Goal: Task Accomplishment & Management: Use online tool/utility

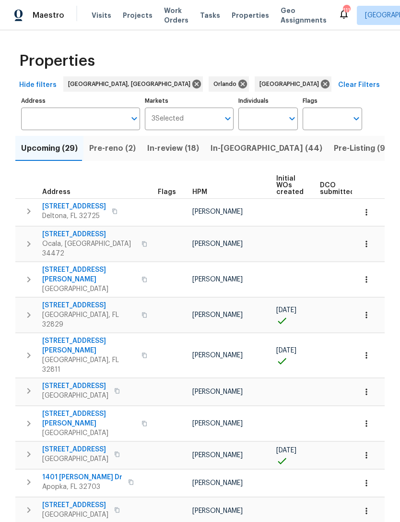
click at [209, 121] on input "Markets" at bounding box center [202, 119] width 36 height 23
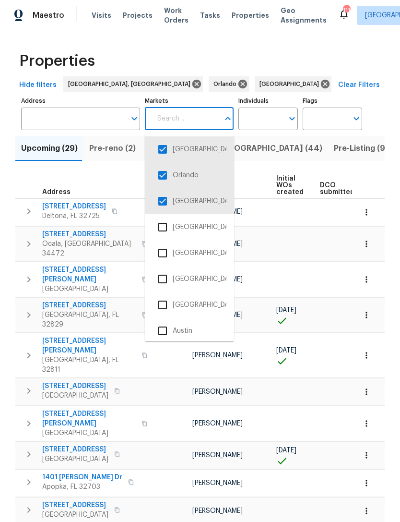
click at [168, 173] on input "checkbox" at bounding box center [163, 175] width 20 height 20
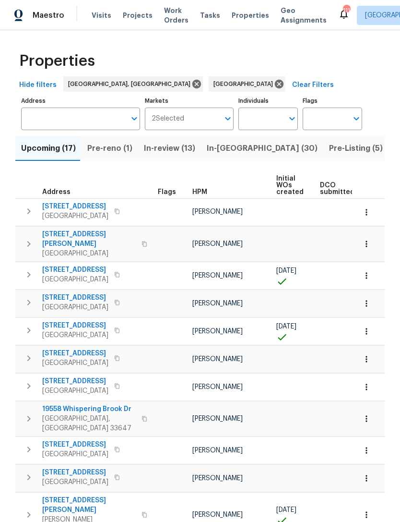
click at [204, 114] on input "Markets" at bounding box center [202, 119] width 36 height 23
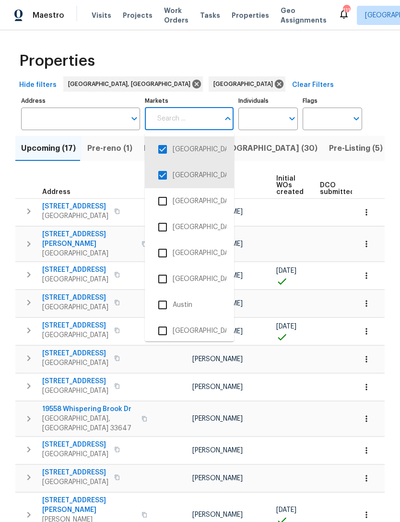
click at [159, 173] on input "checkbox" at bounding box center [163, 175] width 20 height 20
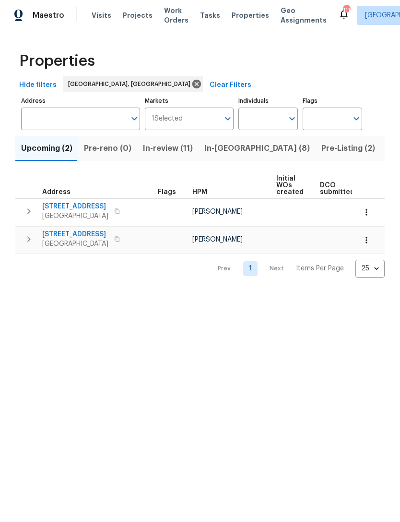
click at [387, 147] on span "Listed (13)" at bounding box center [406, 148] width 39 height 13
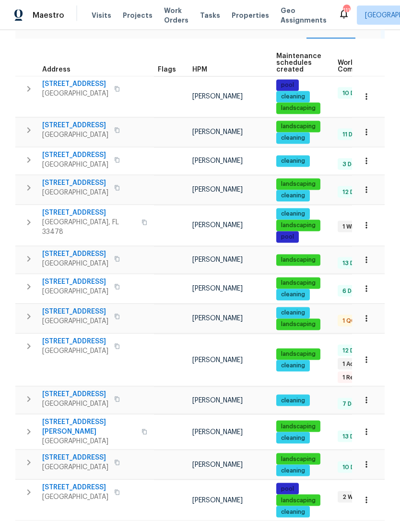
scroll to position [31, 0]
click at [103, 399] on span "[GEOGRAPHIC_DATA]" at bounding box center [75, 404] width 66 height 10
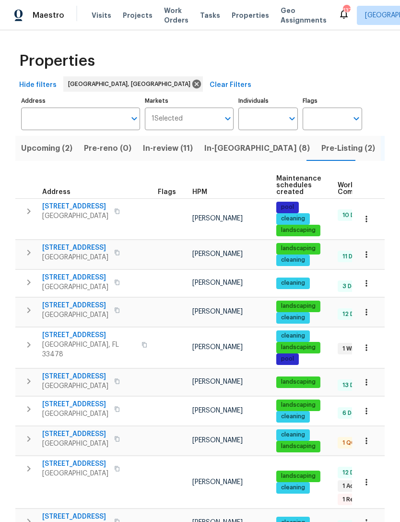
click at [97, 13] on span "Visits" at bounding box center [102, 16] width 20 height 10
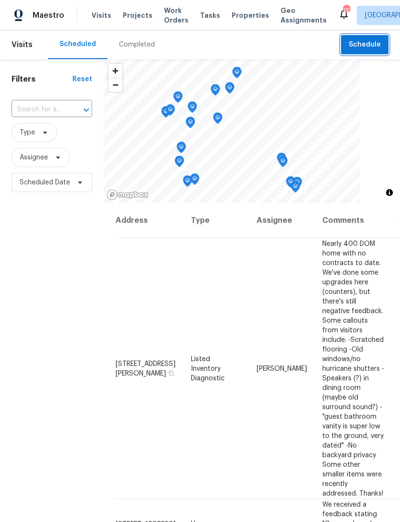
click at [375, 45] on span "Schedule" at bounding box center [365, 45] width 32 height 12
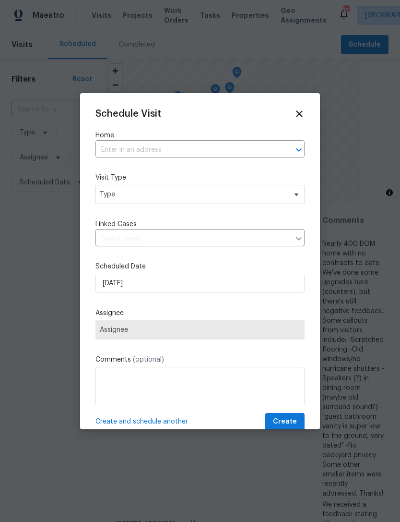
click at [239, 149] on input "text" at bounding box center [187, 150] width 182 height 15
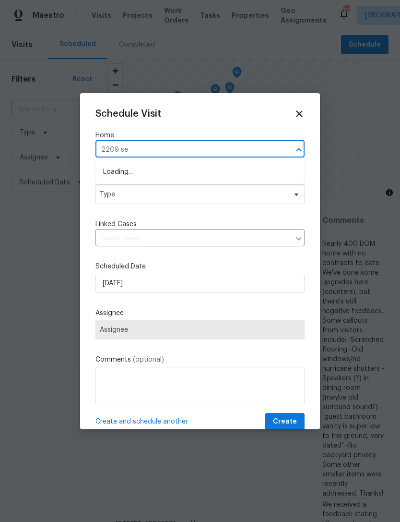
type input "2209 se"
click at [204, 166] on li "[STREET_ADDRESS]" at bounding box center [200, 172] width 209 height 16
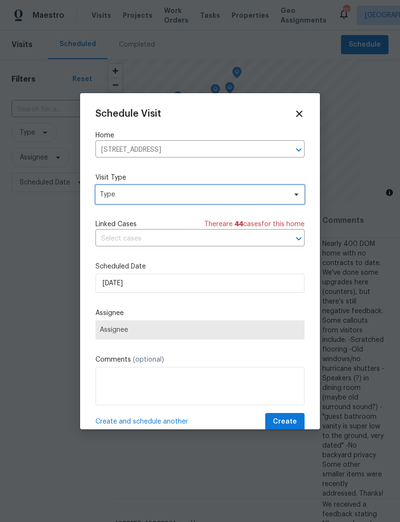
click at [215, 192] on span "Type" at bounding box center [193, 195] width 187 height 10
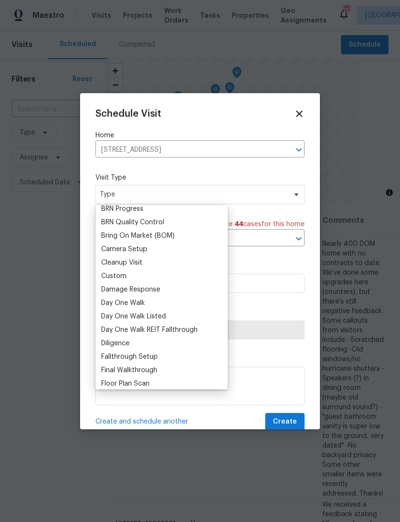
scroll to position [82, 0]
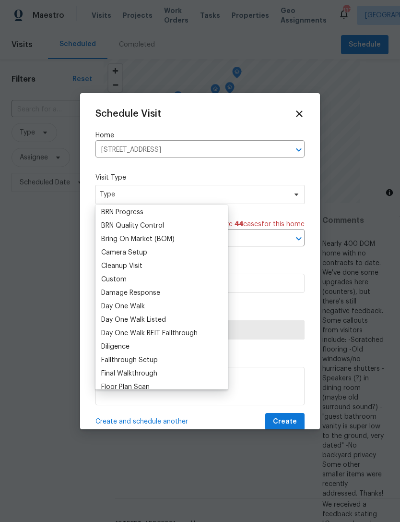
click at [142, 277] on div "Custom" at bounding box center [161, 279] width 127 height 13
click at [126, 276] on div "Custom" at bounding box center [113, 280] width 25 height 10
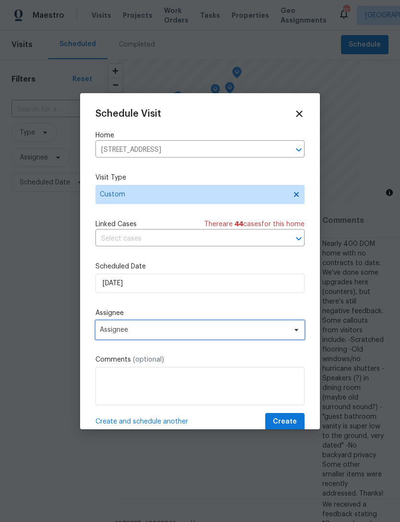
click at [213, 332] on span "Assignee" at bounding box center [194, 330] width 188 height 8
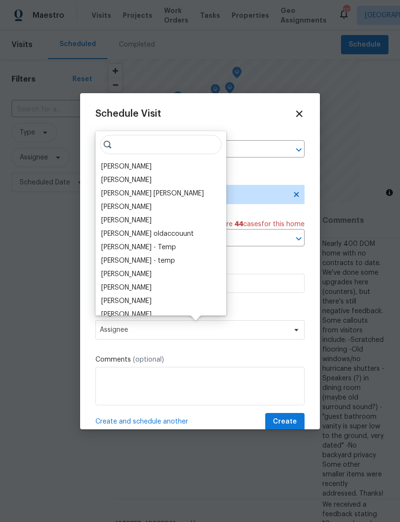
click at [143, 168] on div "[PERSON_NAME]" at bounding box center [126, 167] width 50 height 10
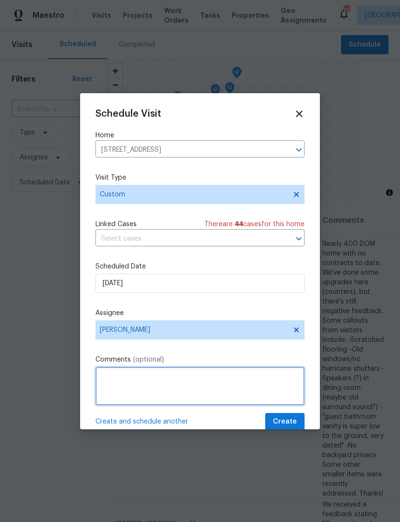
click at [185, 386] on textarea at bounding box center [200, 386] width 209 height 38
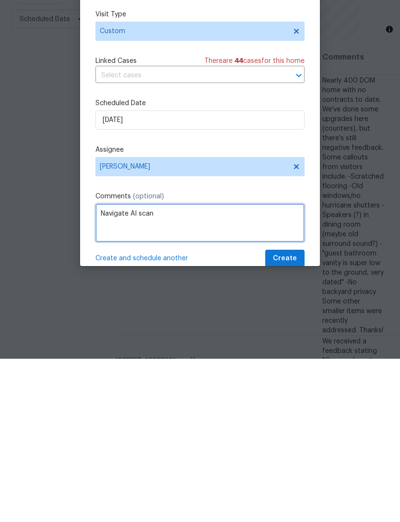
type textarea "Navigate AI scan"
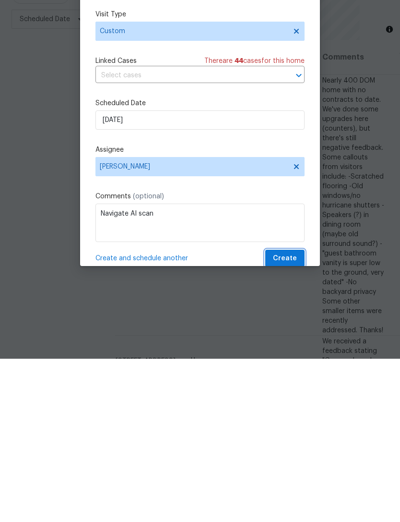
click at [287, 416] on span "Create" at bounding box center [285, 422] width 24 height 12
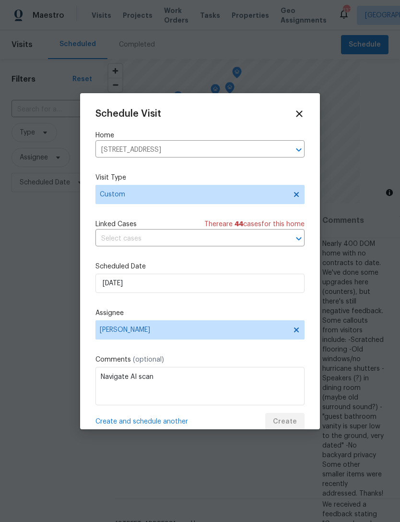
scroll to position [0, 0]
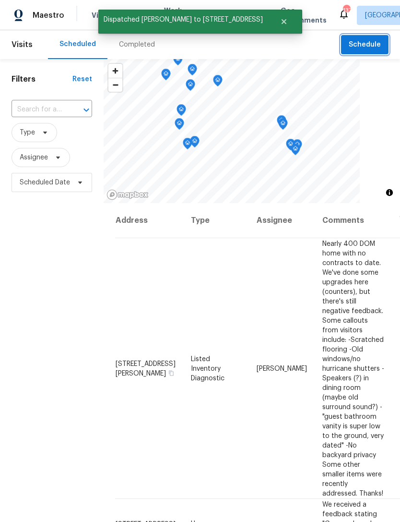
click at [365, 46] on span "Schedule" at bounding box center [365, 45] width 32 height 12
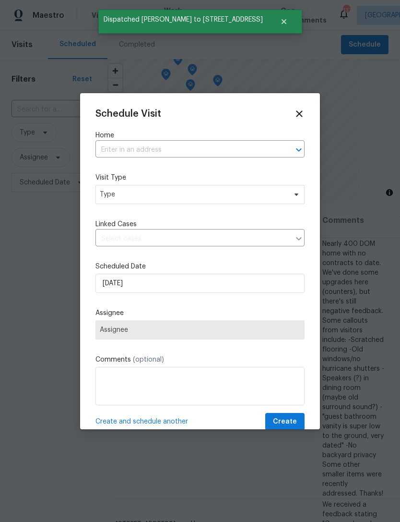
click at [207, 148] on input "text" at bounding box center [187, 150] width 182 height 15
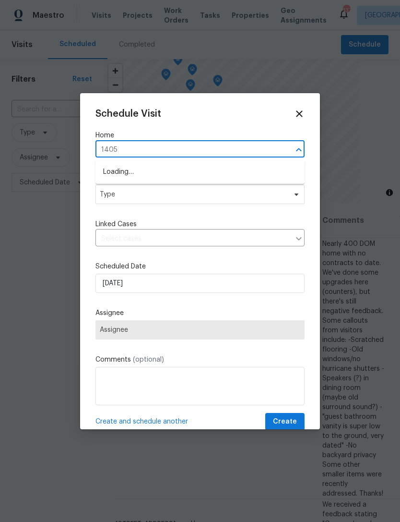
type input "14054"
click at [209, 170] on li "14054 SW 260th St Apt 104, Homestead, FL 33032" at bounding box center [200, 172] width 209 height 16
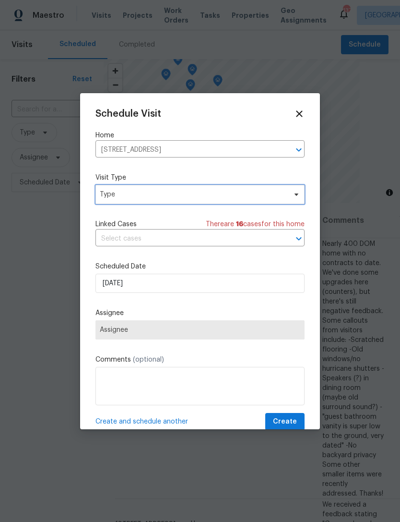
click at [200, 196] on span "Type" at bounding box center [193, 195] width 187 height 10
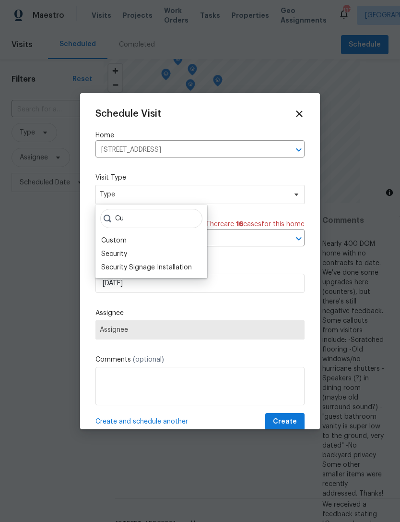
type input "Cu"
click at [128, 237] on div "Custom" at bounding box center [151, 240] width 106 height 13
click at [117, 241] on div "Custom" at bounding box center [113, 241] width 25 height 10
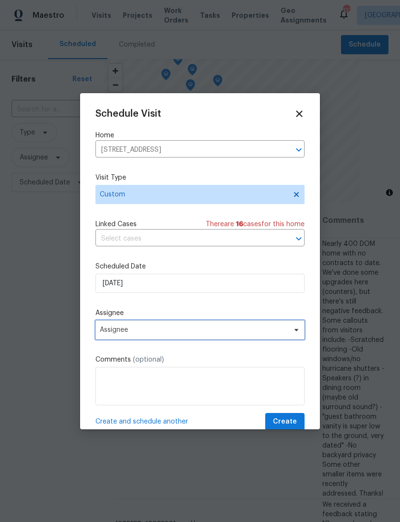
click at [166, 332] on span "Assignee" at bounding box center [194, 330] width 188 height 8
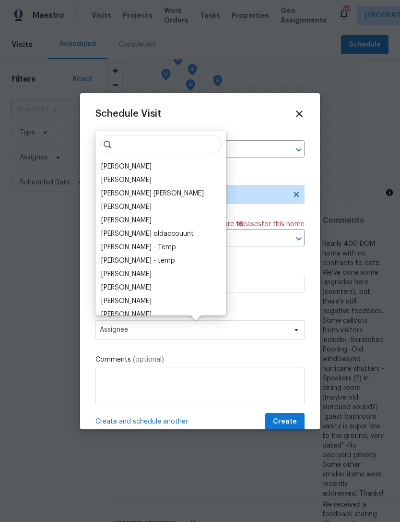
click at [146, 162] on div "[PERSON_NAME]" at bounding box center [126, 167] width 50 height 10
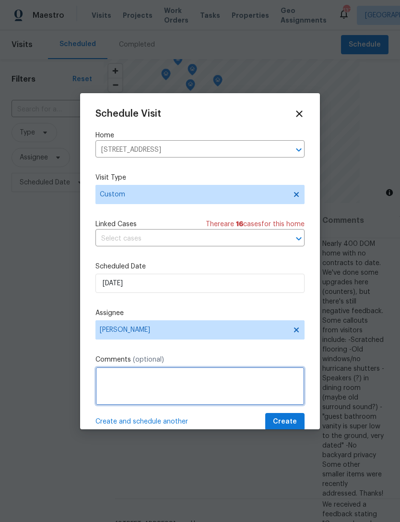
click at [161, 381] on textarea at bounding box center [200, 386] width 209 height 38
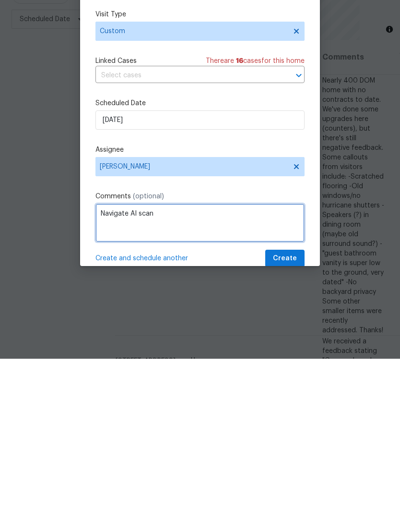
type textarea "Navigate AI scan"
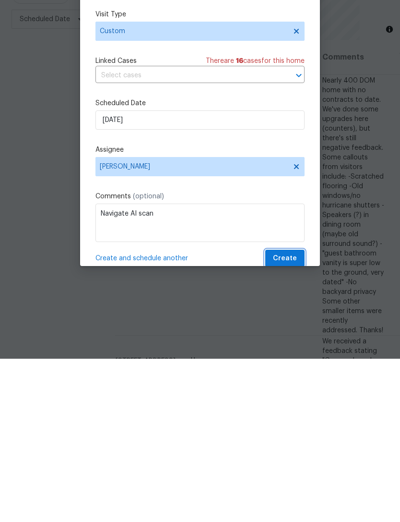
click at [292, 416] on span "Create" at bounding box center [285, 422] width 24 height 12
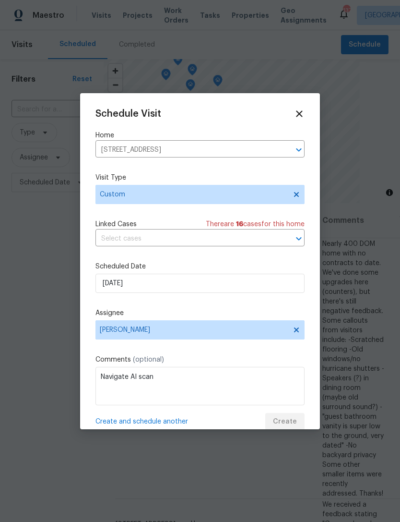
scroll to position [0, 0]
